Goal: Use online tool/utility: Utilize a website feature to perform a specific function

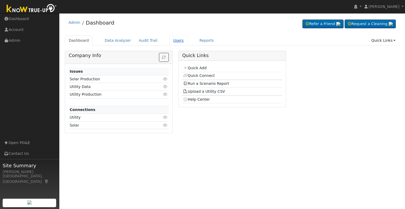
click at [173, 39] on link "Users" at bounding box center [178, 41] width 18 height 10
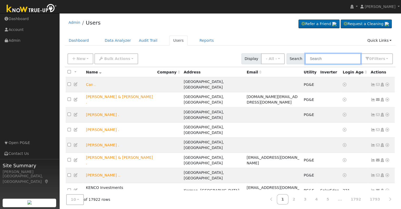
click at [329, 59] on input "text" at bounding box center [333, 58] width 56 height 11
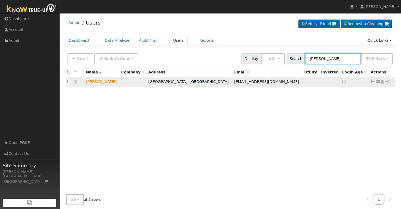
type input "rebecca ward"
click at [386, 83] on icon at bounding box center [387, 82] width 5 height 4
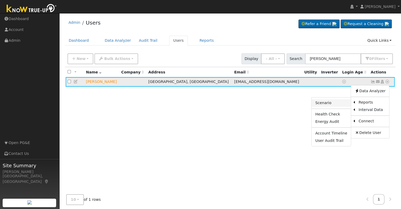
click at [334, 102] on link "Scenario" at bounding box center [331, 102] width 39 height 7
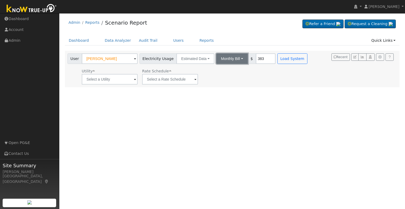
click at [233, 56] on button "Monthly Bill" at bounding box center [232, 58] width 32 height 11
click at [223, 69] on link "Annual Consumption" at bounding box center [225, 69] width 46 height 7
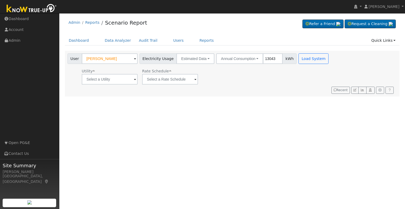
type input "13043"
click at [132, 78] on input "text" at bounding box center [110, 79] width 56 height 11
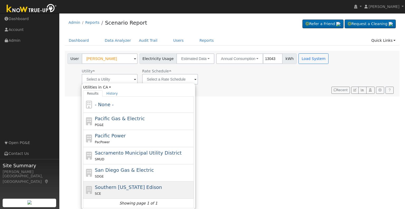
click at [136, 187] on span "Southern California Edison" at bounding box center [128, 187] width 67 height 6
type input "Southern California Edison"
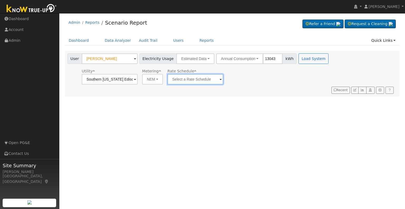
click at [216, 79] on input "text" at bounding box center [195, 79] width 56 height 11
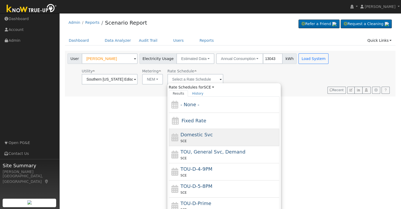
click at [209, 139] on div "SCE" at bounding box center [230, 141] width 98 height 6
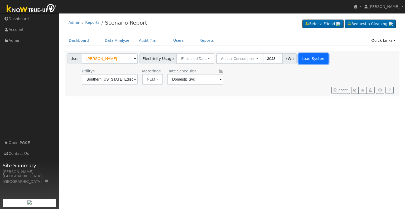
click at [304, 60] on button "Load System" at bounding box center [313, 58] width 30 height 11
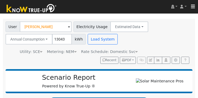
scroll to position [29, 0]
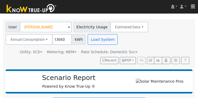
click at [125, 51] on span "Rate Schedule: Domestic Svc" at bounding box center [109, 52] width 57 height 4
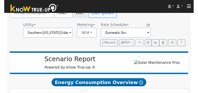
scroll to position [55, 0]
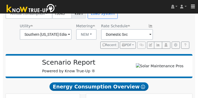
click at [149, 34] on span at bounding box center [150, 35] width 2 height 6
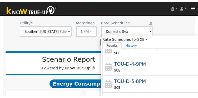
scroll to position [60, 0]
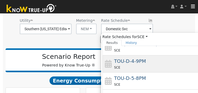
click at [142, 68] on div "SCE" at bounding box center [163, 68] width 98 height 6
type input "TOU-D-4-9PM"
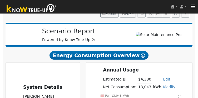
scroll to position [43, 0]
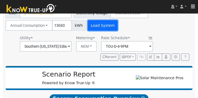
click at [103, 29] on button "Load System" at bounding box center [103, 25] width 30 height 11
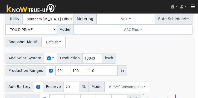
scroll to position [248, 0]
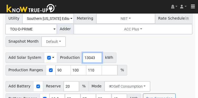
click at [83, 62] on input "13043" at bounding box center [93, 57] width 20 height 11
type input "19000"
click at [49, 72] on input "checkbox" at bounding box center [51, 70] width 4 height 4
checkbox input "false"
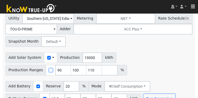
scroll to position [247, 0]
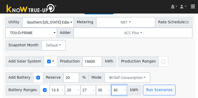
click at [112, 91] on input "40" at bounding box center [120, 89] width 16 height 11
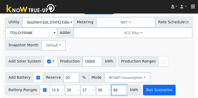
type input "80"
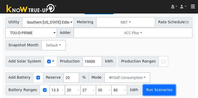
click at [146, 90] on button "Run Scenarios" at bounding box center [159, 89] width 32 height 11
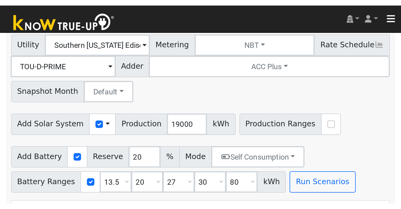
scroll to position [236, 0]
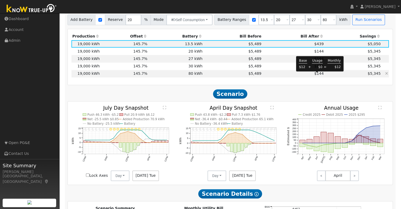
click at [315, 75] on span "$144" at bounding box center [318, 73] width 9 height 4
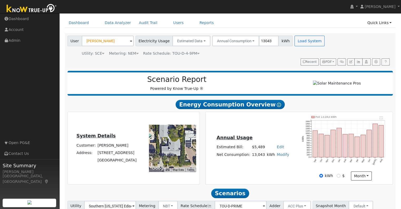
scroll to position [18, 0]
click at [332, 60] on button "PDF" at bounding box center [328, 61] width 16 height 7
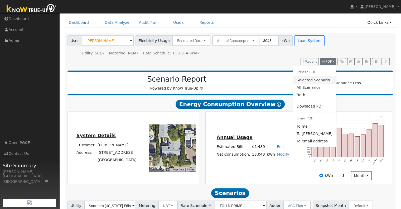
click at [316, 79] on link "Selected Scenario" at bounding box center [314, 79] width 43 height 7
